Goal: Information Seeking & Learning: Understand process/instructions

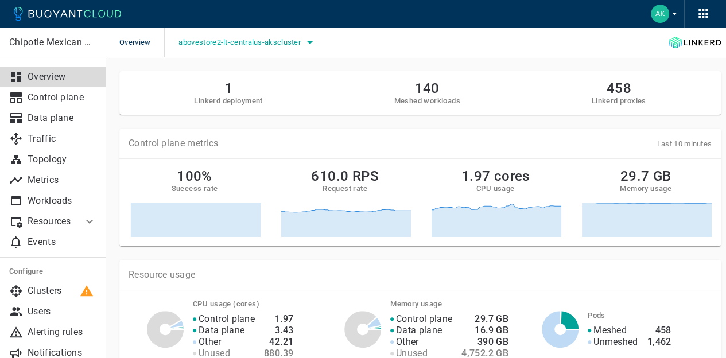
click at [266, 48] on button "abovestore2-lt-centralus-akscluster" at bounding box center [247, 42] width 138 height 17
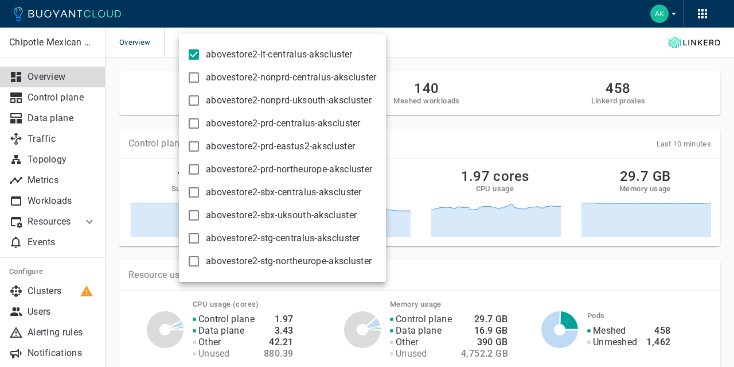
click at [193, 92] on label "abovestore2-nonprd-uksouth-akscluster" at bounding box center [277, 100] width 190 height 23
click at [193, 94] on input "abovestore2-nonprd-uksouth-akscluster" at bounding box center [194, 101] width 14 height 14
checkbox input "true"
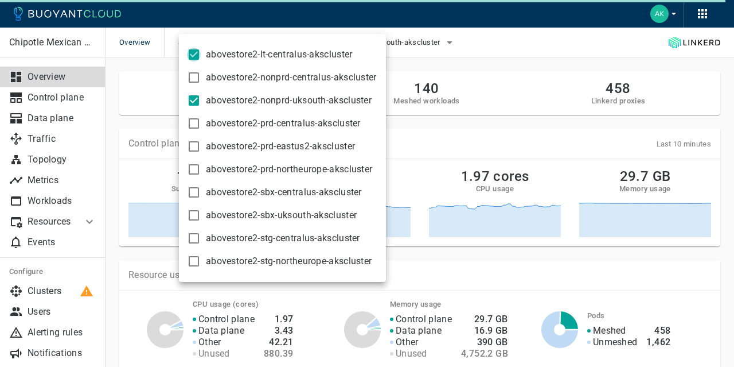
click at [191, 50] on input "abovestore2-lt-centralus-akscluster" at bounding box center [194, 55] width 14 height 14
checkbox input "false"
click at [400, 51] on div at bounding box center [367, 183] width 734 height 367
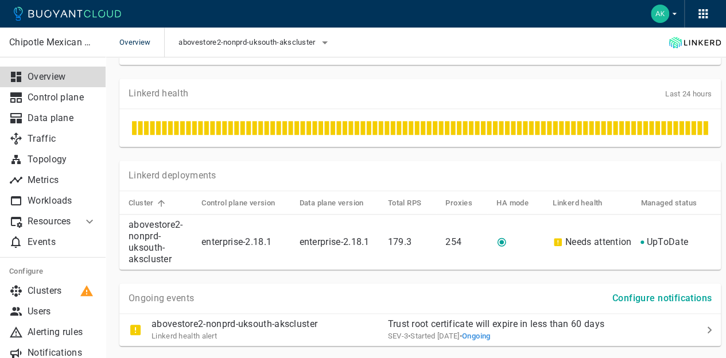
scroll to position [458, 0]
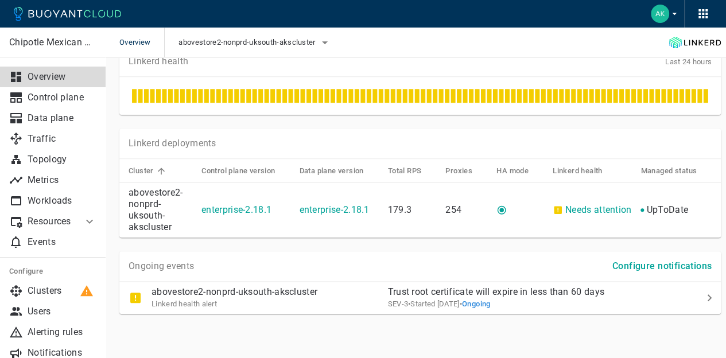
click at [379, 220] on td "179.3" at bounding box center [408, 210] width 58 height 56
click at [354, 297] on div "abovestore2-nonprd-uksouth-akscluster Linkerd health alert" at bounding box center [248, 293] width 259 height 32
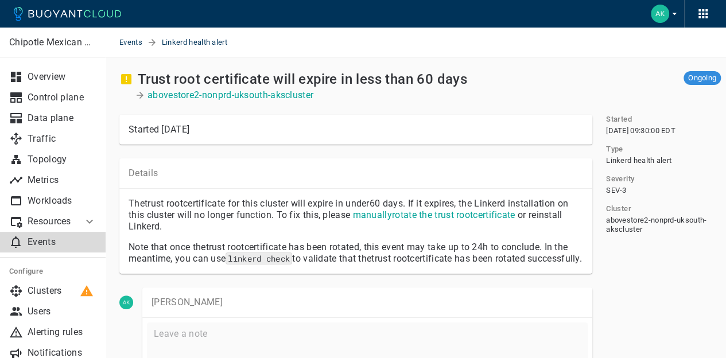
click at [378, 213] on link "manually rotate the trust root certificate" at bounding box center [433, 214] width 162 height 11
